Goal: Transaction & Acquisition: Purchase product/service

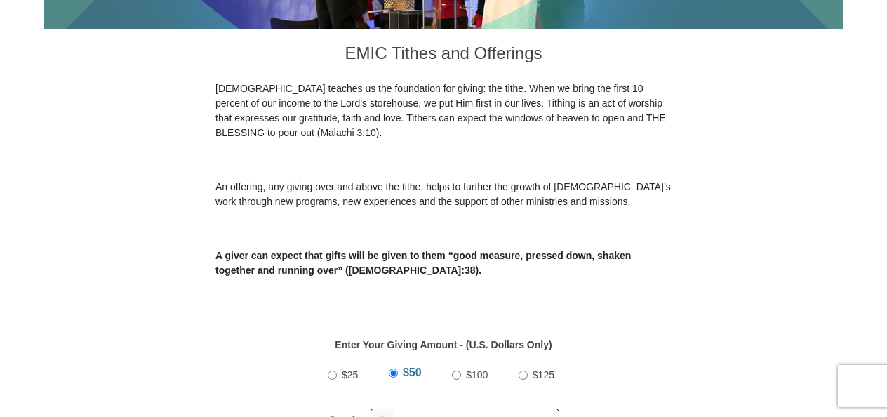
scroll to position [729, 0]
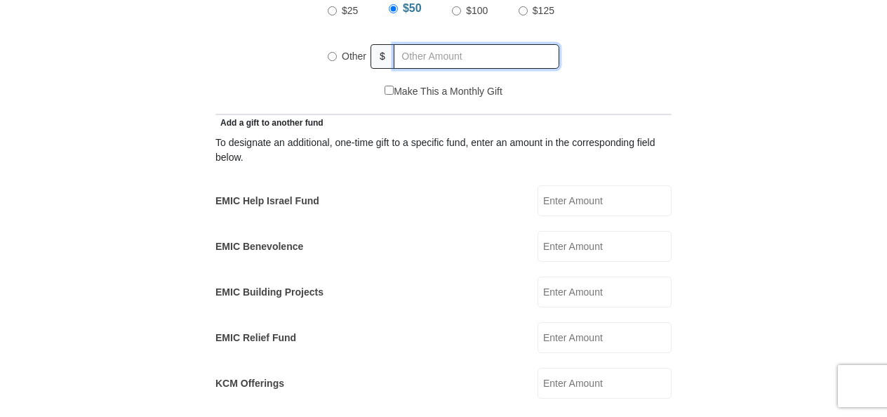
radio input "true"
click at [421, 44] on input "text" at bounding box center [478, 56] width 161 height 25
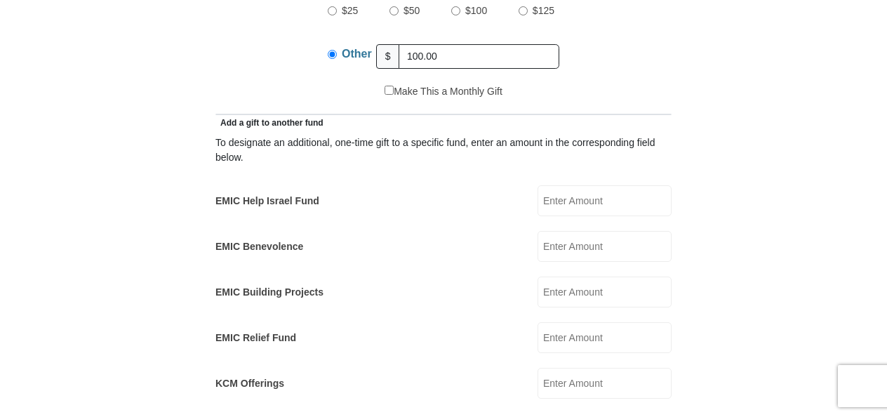
click at [433, 167] on div "To designate an additional, one-time gift to a specific fund, enter an amount i…" at bounding box center [443, 264] width 456 height 269
click at [455, 44] on input "100.00" at bounding box center [478, 56] width 161 height 25
type input "1"
click at [556, 185] on input "EMIC Help Israel Fund" at bounding box center [604, 200] width 134 height 31
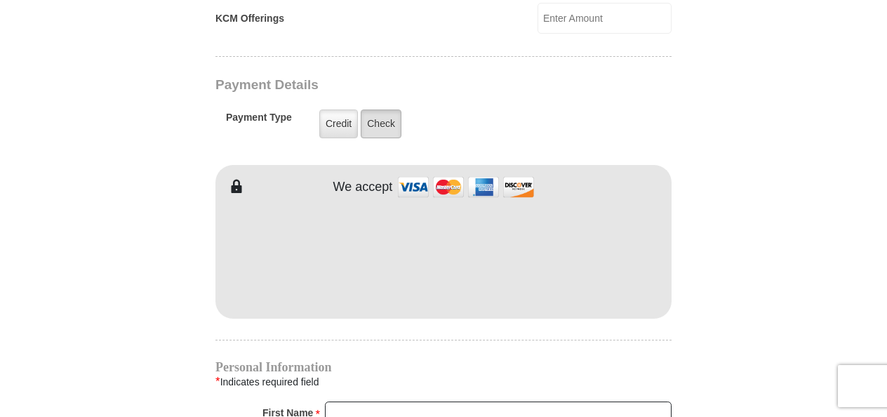
type input "100.00"
click at [383, 109] on label "Check" at bounding box center [381, 123] width 41 height 29
click at [0, 0] on input "Check" at bounding box center [0, 0] width 0 height 0
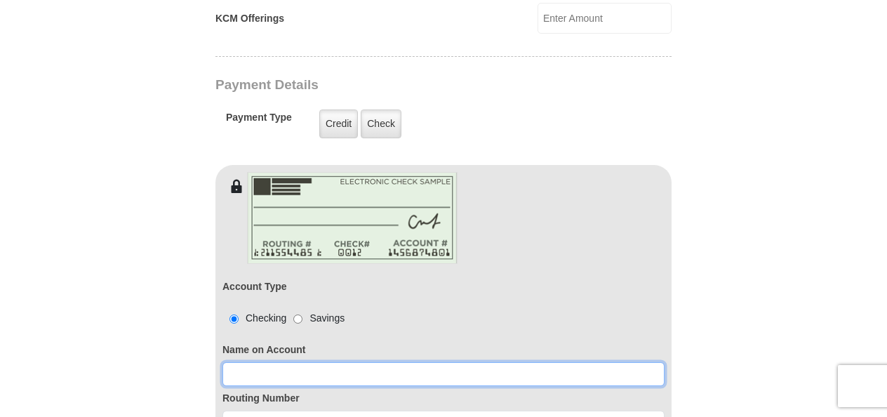
click at [311, 362] on input at bounding box center [443, 374] width 442 height 24
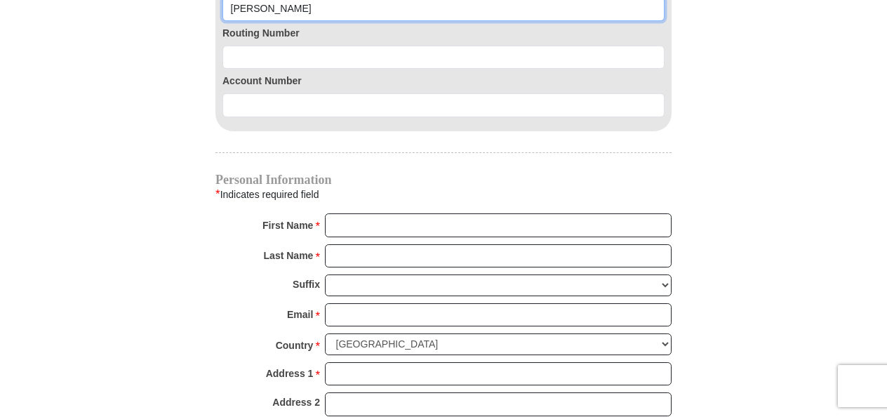
type input "Pamela Larrow"
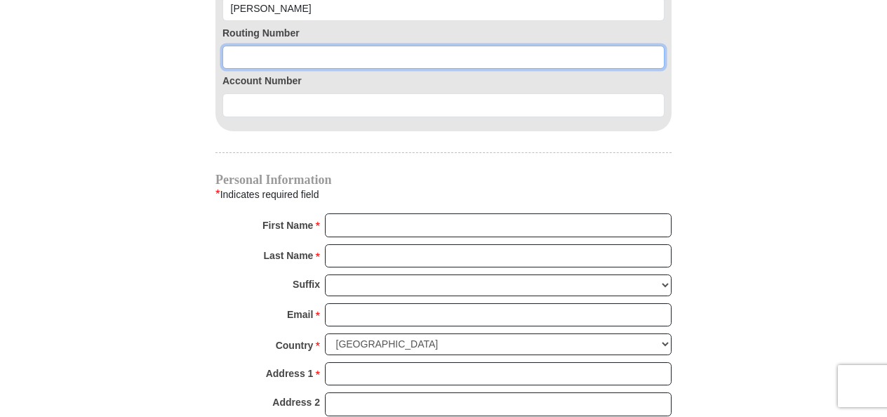
click at [259, 46] on input at bounding box center [443, 58] width 442 height 24
type input "061201754"
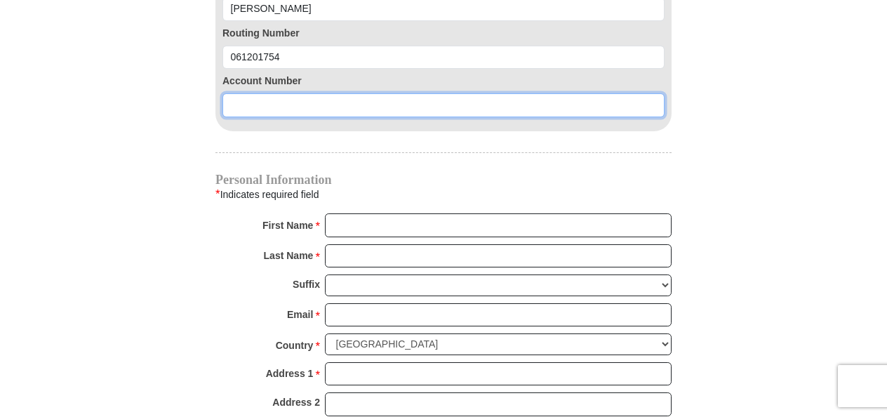
click at [272, 93] on input at bounding box center [443, 105] width 442 height 24
type input "6508921076"
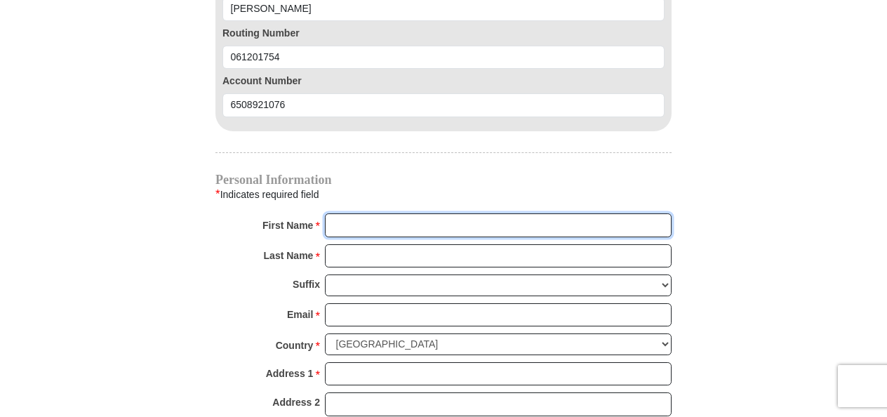
click at [355, 213] on input "First Name *" at bounding box center [498, 225] width 346 height 24
type input "Pamela"
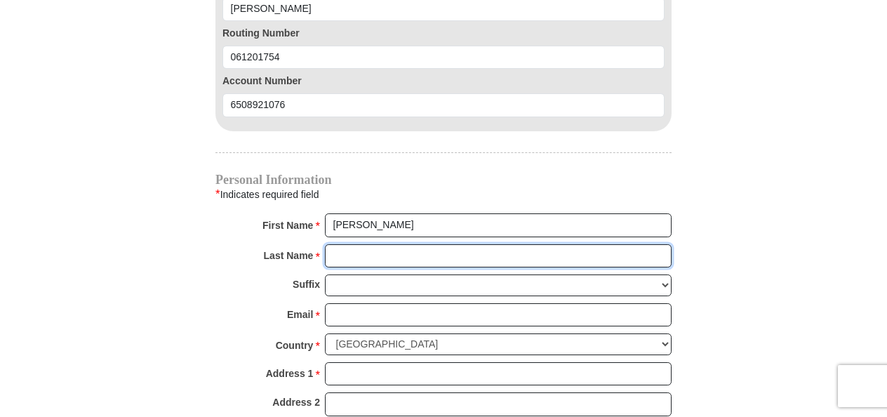
click at [346, 244] on input "Last Name *" at bounding box center [498, 256] width 346 height 24
type input "Larrow"
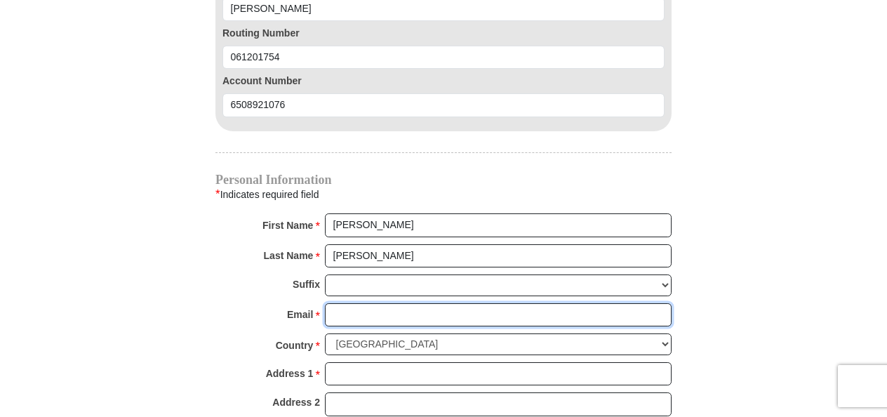
click at [354, 303] on input "Email *" at bounding box center [498, 315] width 346 height 24
type input "pamorton@att.net"
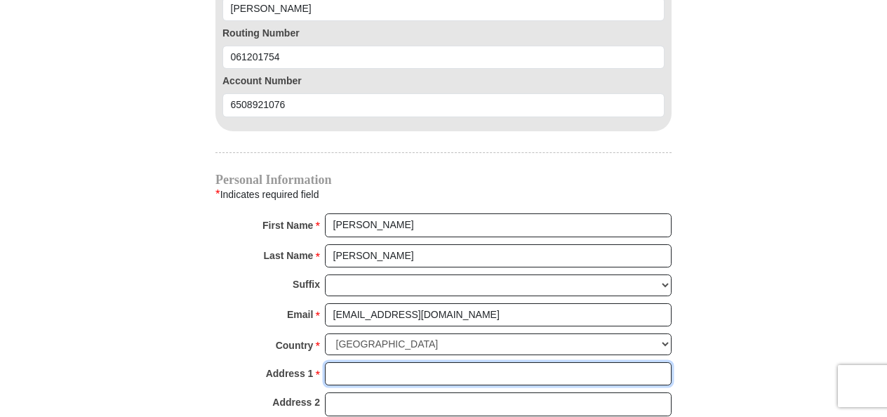
click at [352, 362] on input "Address 1 *" at bounding box center [498, 374] width 346 height 24
type input "1951 NW 167TH PL"
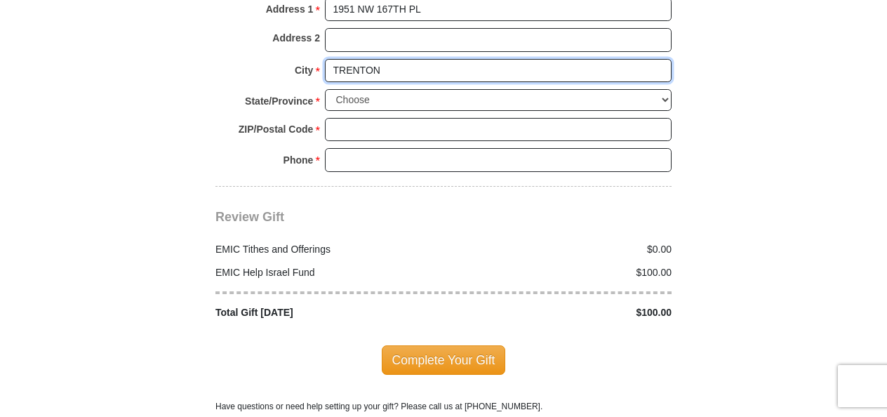
type input "TRENTON"
click at [666, 89] on select "Choose Alabama Alaska American Samoa Arizona Arkansas Armed Forces Americas Arm…" at bounding box center [498, 100] width 346 height 22
select select "FL"
click at [325, 89] on select "Choose Alabama Alaska American Samoa Arizona Arkansas Armed Forces Americas Arm…" at bounding box center [498, 100] width 346 height 22
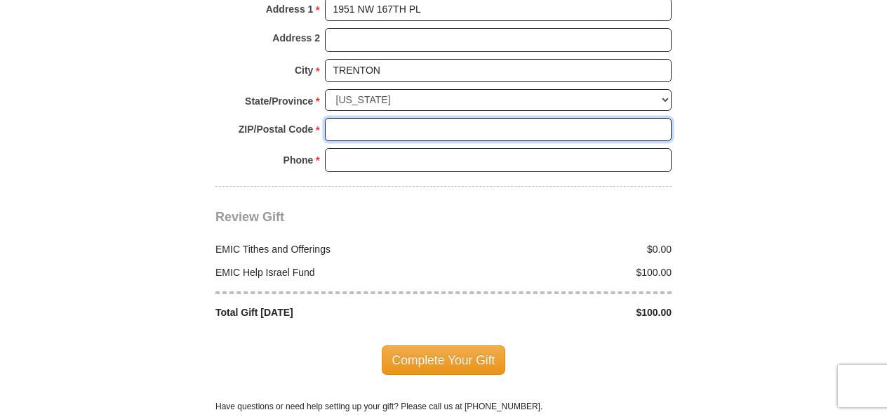
click at [398, 118] on input "ZIP/Postal Code *" at bounding box center [498, 130] width 346 height 24
type input "32693"
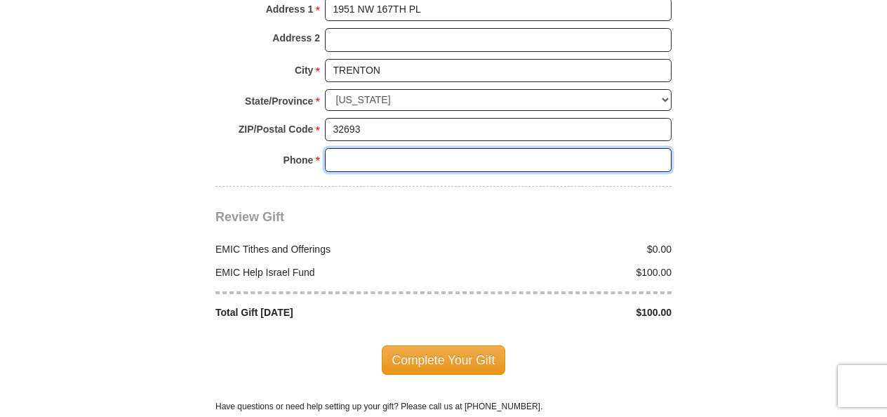
click at [342, 148] on input "Phone * *" at bounding box center [498, 160] width 346 height 24
type input "5613867800"
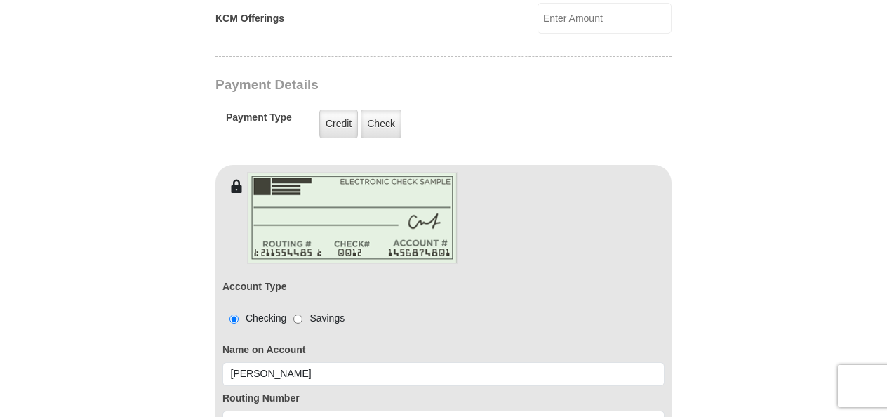
scroll to position [729, 0]
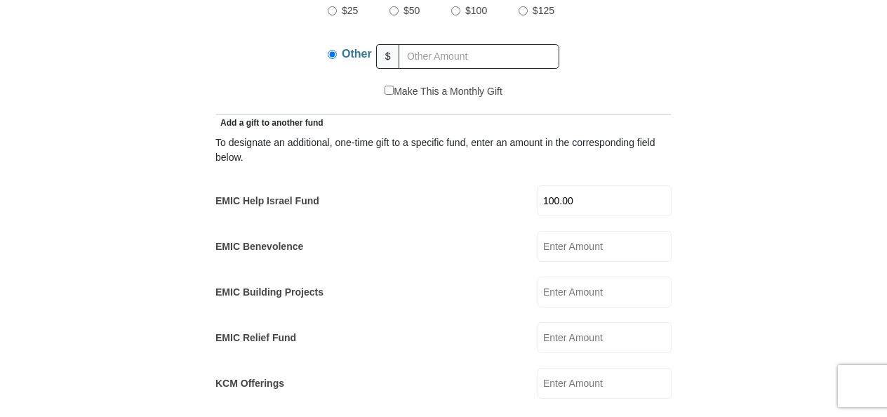
click at [592, 185] on input "100.00" at bounding box center [604, 200] width 134 height 31
type input "1"
click at [560, 368] on input "KCM Offerings" at bounding box center [604, 383] width 134 height 31
click at [591, 368] on input "100.00" at bounding box center [604, 383] width 134 height 31
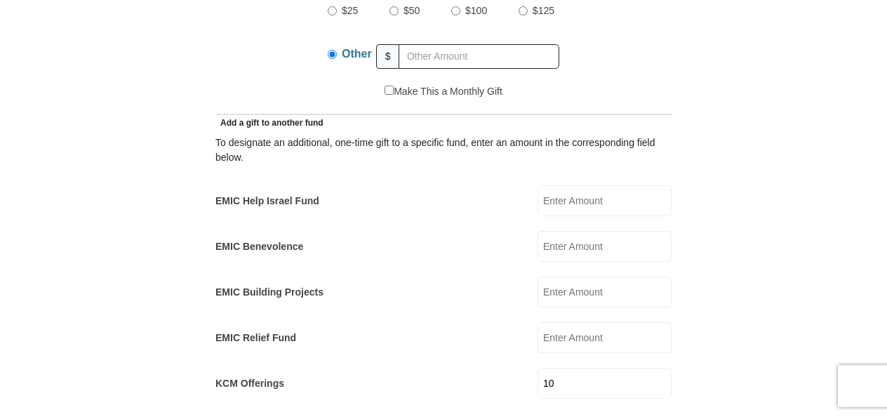
type input "1"
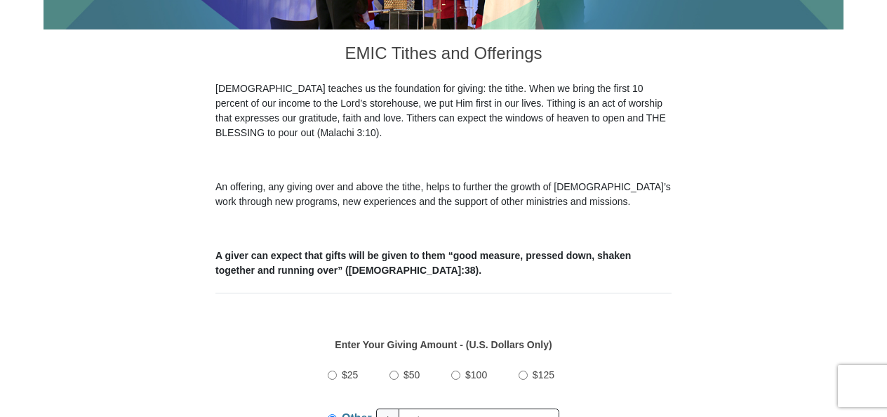
click at [456, 370] on input "$100" at bounding box center [455, 374] width 9 height 9
radio input "true"
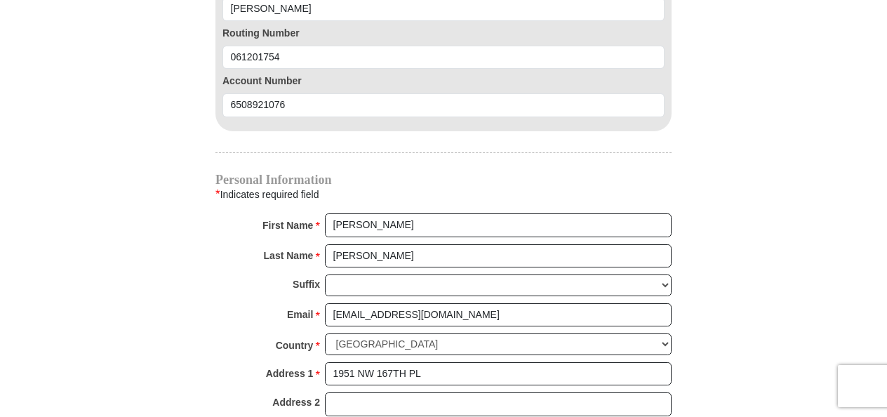
scroll to position [1822, 0]
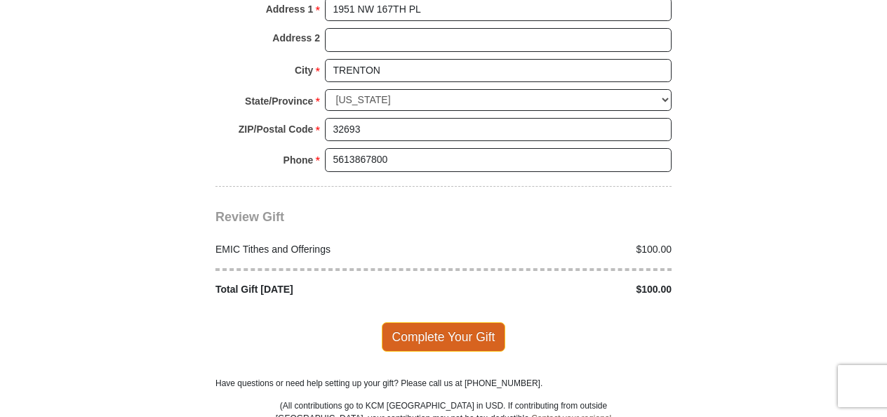
click at [462, 322] on span "Complete Your Gift" at bounding box center [444, 336] width 124 height 29
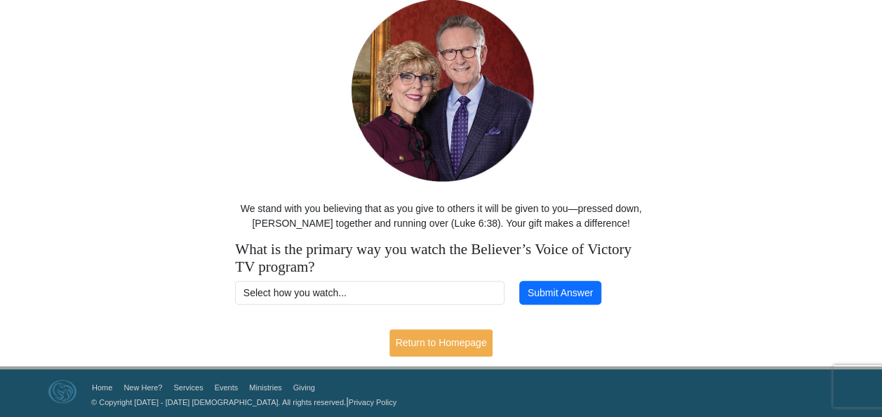
scroll to position [121, 0]
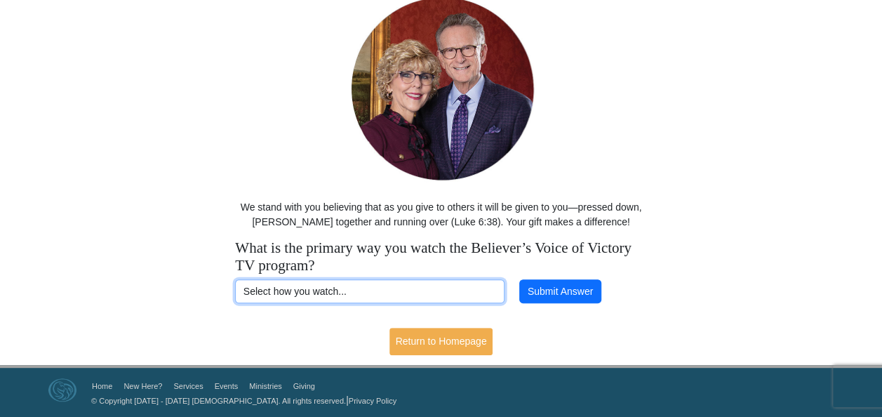
click at [423, 289] on select "Select how you watch... Daystar Morning Daystar Evening KCM.org GoVictory.com V…" at bounding box center [369, 291] width 269 height 24
select select "DISH"
click at [235, 279] on select "Select how you watch... Daystar Morning Daystar Evening KCM.org GoVictory.com V…" at bounding box center [369, 291] width 269 height 24
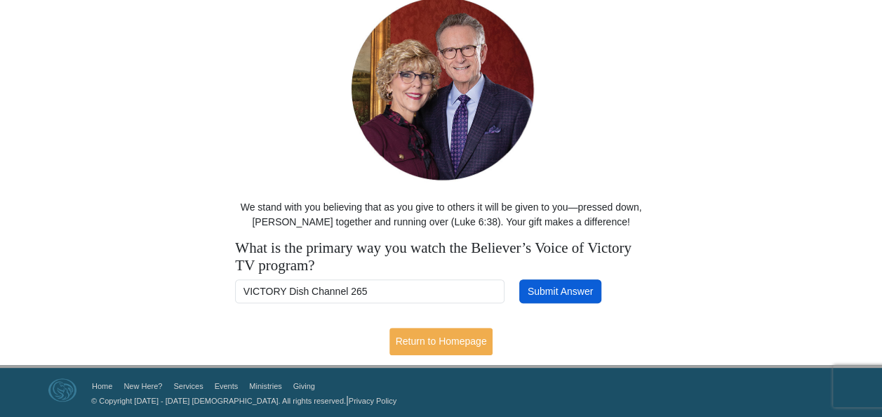
click at [563, 294] on button "Submit Answer" at bounding box center [559, 291] width 81 height 24
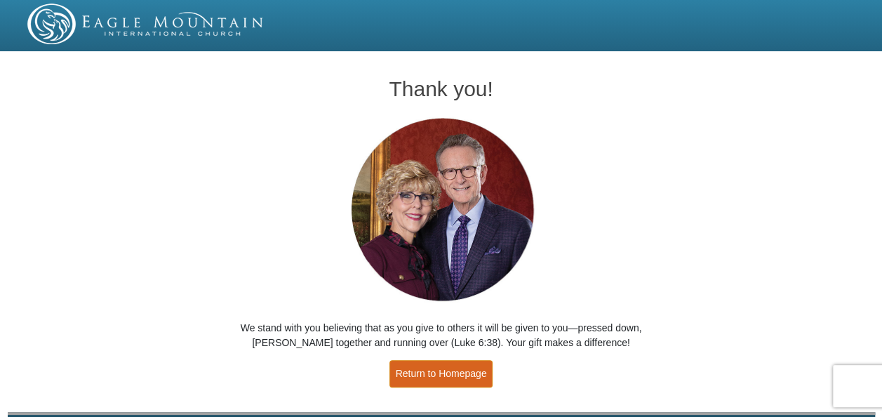
click at [457, 371] on link "Return to Homepage" at bounding box center [441, 373] width 104 height 27
